Goal: Transaction & Acquisition: Purchase product/service

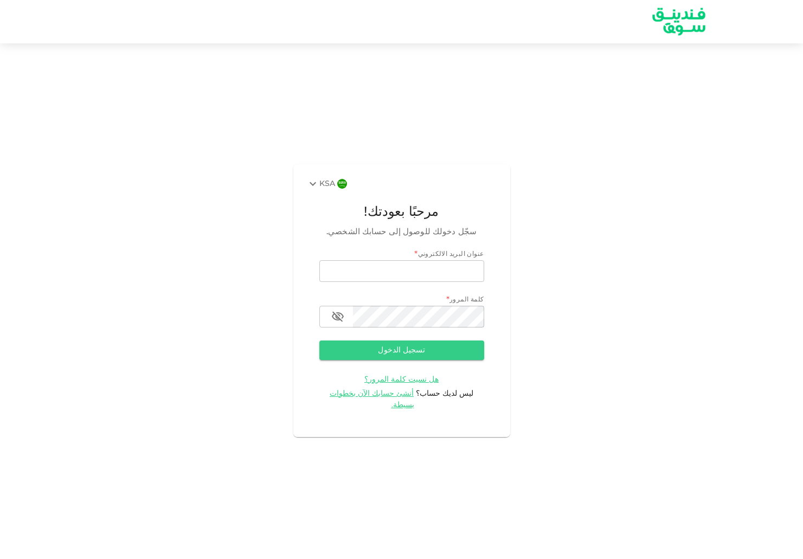
type input "[EMAIL_ADDRESS][DOMAIN_NAME]"
click at [458, 354] on button "تسجيل الدخول" at bounding box center [401, 351] width 165 height 20
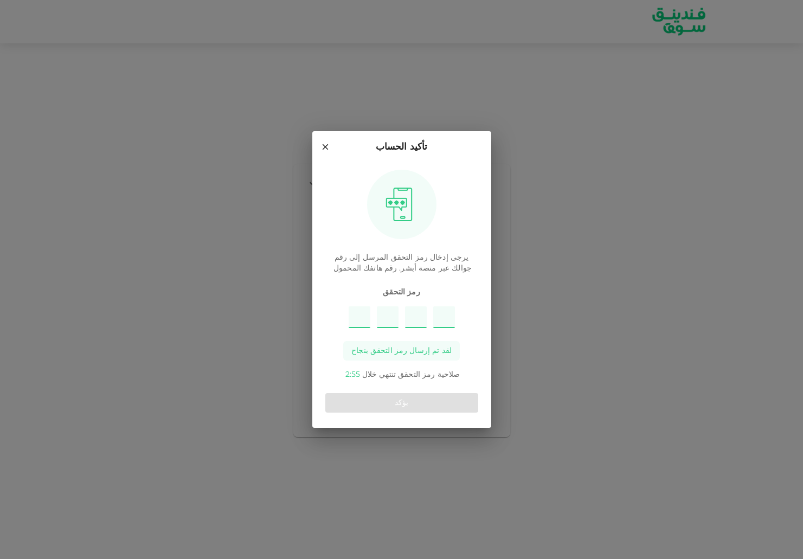
click at [354, 316] on input "Please enter OTP character 1" at bounding box center [360, 317] width 22 height 22
paste input "9"
type input "7"
type input "2"
type input "1"
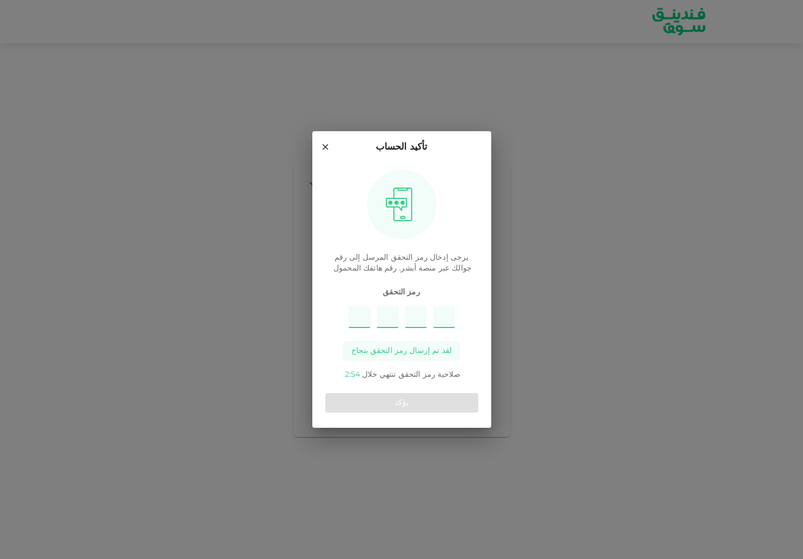
type input "9"
click at [403, 402] on button "يؤكد" at bounding box center [401, 403] width 153 height 20
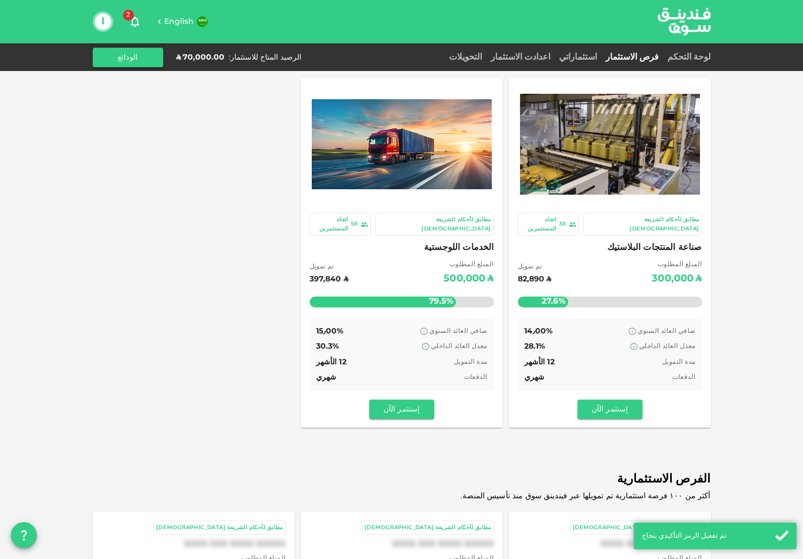
click at [234, 102] on div "مطابق لأحكام الشريعة [DEMOGRAPHIC_DATA] 38 اتجاه المستثمرين صناعة المنتجات البل…" at bounding box center [402, 253] width 618 height 350
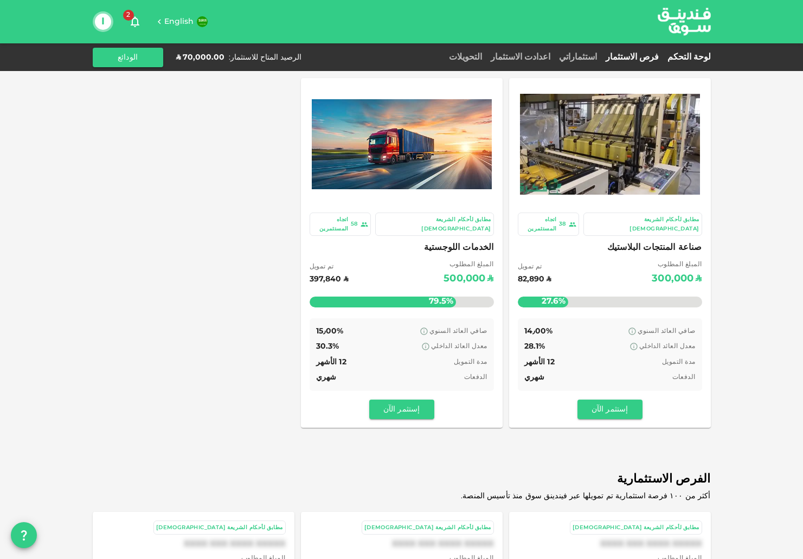
click at [698, 57] on link "لوحة التحكم" at bounding box center [687, 57] width 48 height 8
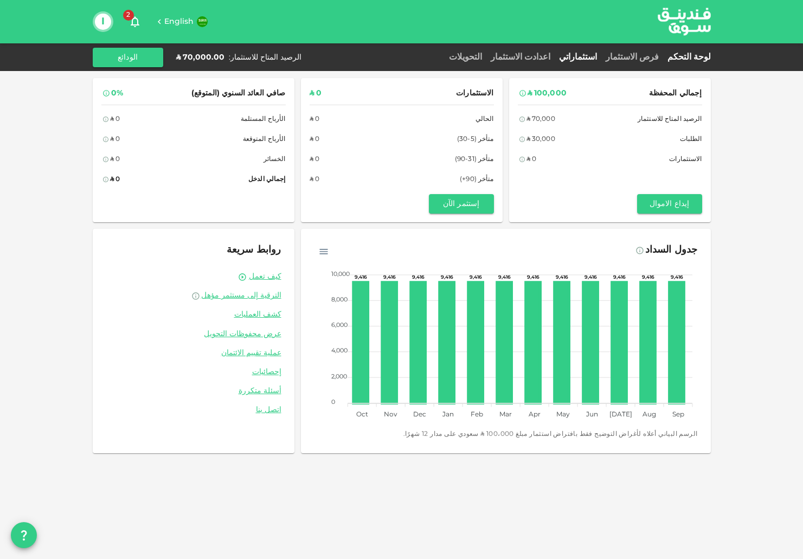
click at [589, 55] on link "استثماراتي" at bounding box center [578, 57] width 47 height 8
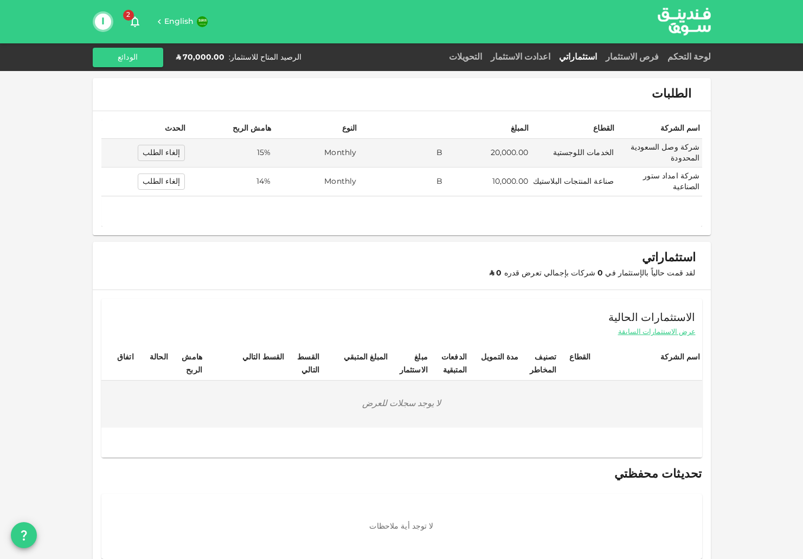
click at [687, 34] on img at bounding box center [684, 22] width 81 height 42
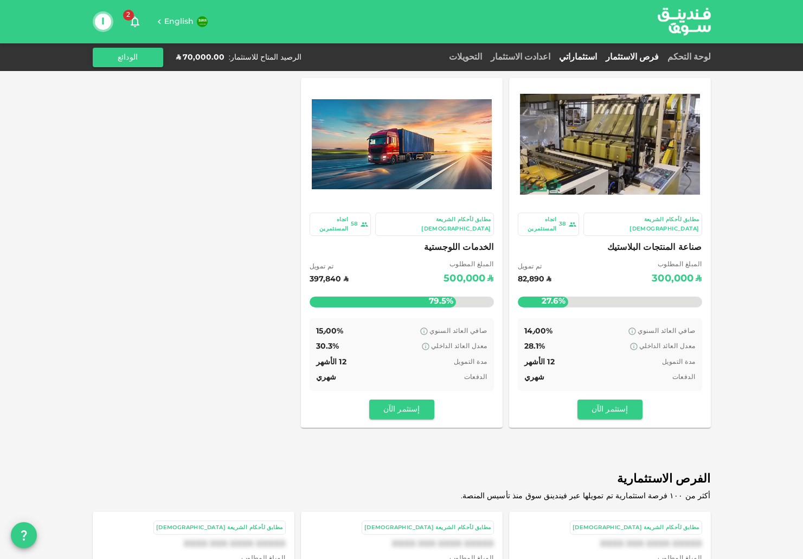
click at [582, 56] on link "استثماراتي" at bounding box center [578, 57] width 47 height 8
click at [562, 53] on link "استثماراتي" at bounding box center [578, 57] width 47 height 8
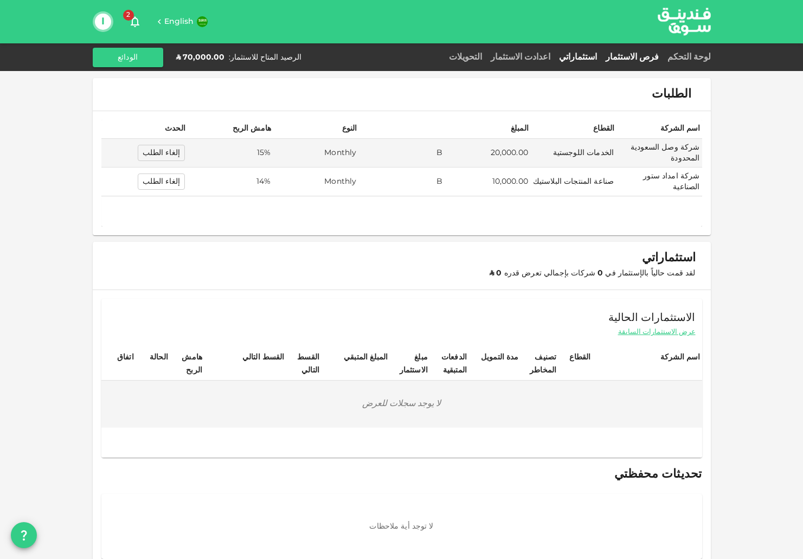
click at [630, 57] on link "فرص الاستثمار" at bounding box center [632, 57] width 62 height 8
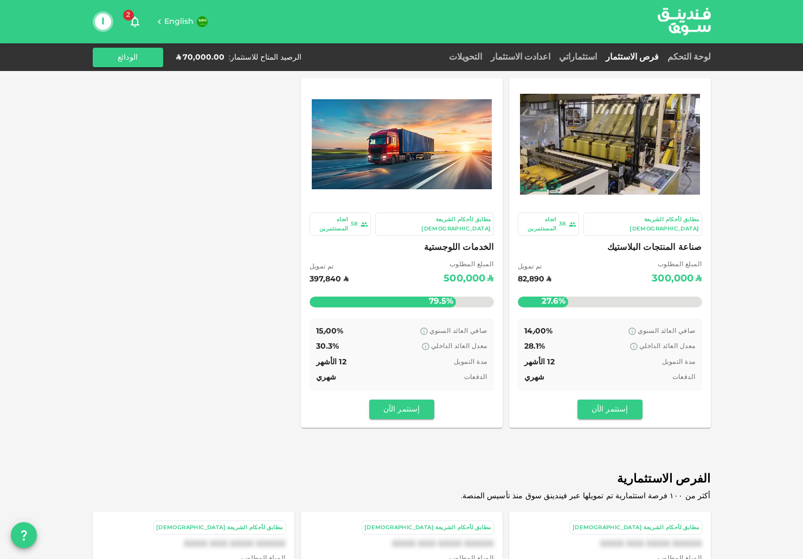
click at [642, 240] on span "صناعة المنتجات البلاستيك" at bounding box center [610, 247] width 184 height 15
click at [478, 220] on div "مطابق لأحكام الشريعة [DEMOGRAPHIC_DATA]" at bounding box center [434, 224] width 113 height 18
click at [595, 245] on span "صناعة المنتجات البلاستيك" at bounding box center [610, 247] width 184 height 15
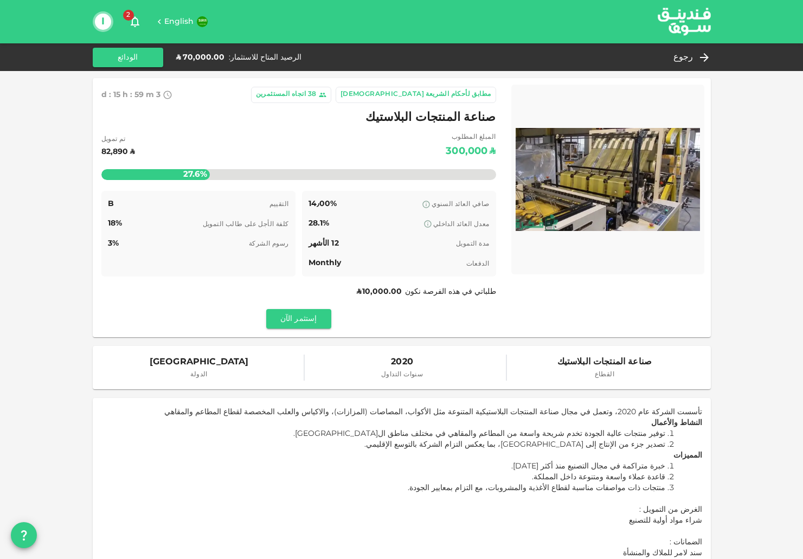
click at [282, 305] on div "مطابق لأحكام الشريعة [DEMOGRAPHIC_DATA] 38 اتجاه المستثمرين 3 d : 15 h : 59 m 5…" at bounding box center [298, 208] width 395 height 242
click at [285, 322] on button "إستثمر الآن" at bounding box center [298, 319] width 65 height 20
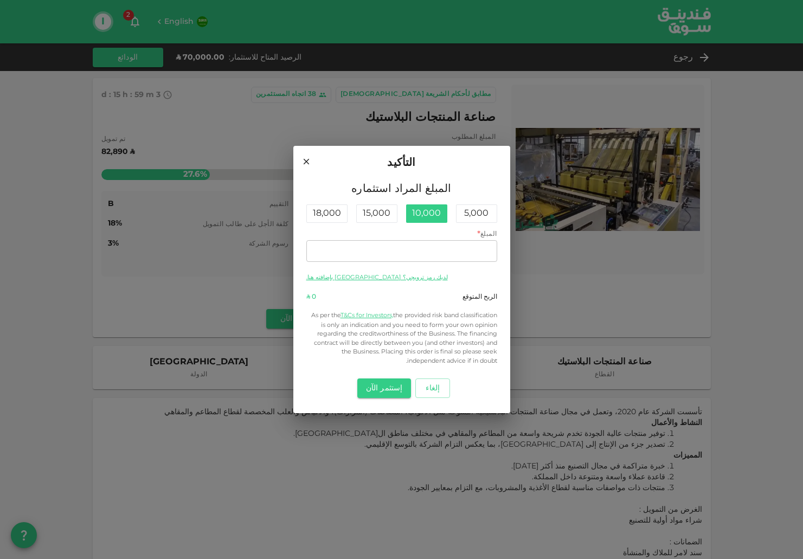
click at [438, 217] on div "10,000" at bounding box center [426, 213] width 41 height 18
type input "10,000"
click at [394, 390] on button "إستثمر الآن" at bounding box center [384, 389] width 54 height 20
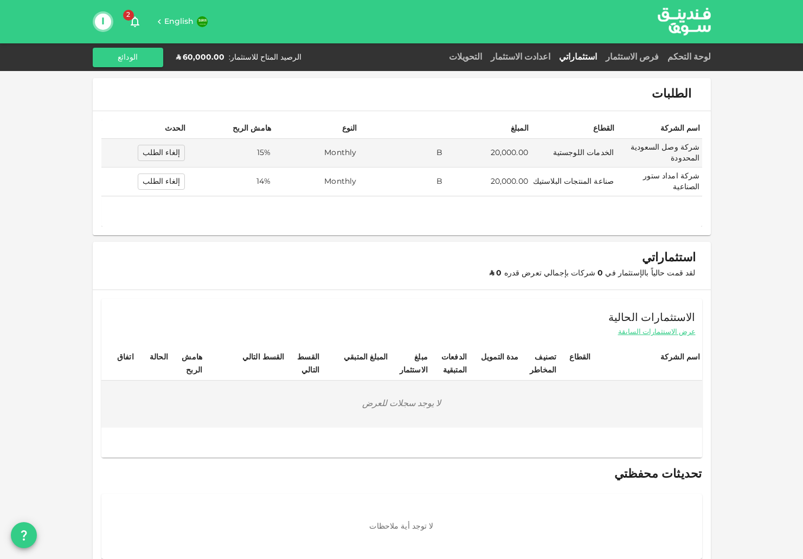
click at [783, 170] on div "الطلبات اسم الشركة القطاع المبلغ النوع هامش الربح الحدث شركة وصل السعودية المحد…" at bounding box center [401, 287] width 803 height 574
click at [732, 169] on div "الطلبات اسم الشركة القطاع المبلغ النوع هامش الربح الحدث شركة وصل السعودية المحد…" at bounding box center [401, 287] width 803 height 574
